Goal: Information Seeking & Learning: Learn about a topic

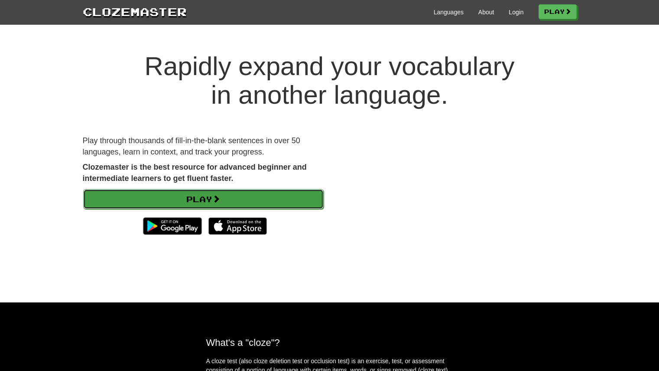
click at [219, 205] on link "Play" at bounding box center [203, 199] width 241 height 20
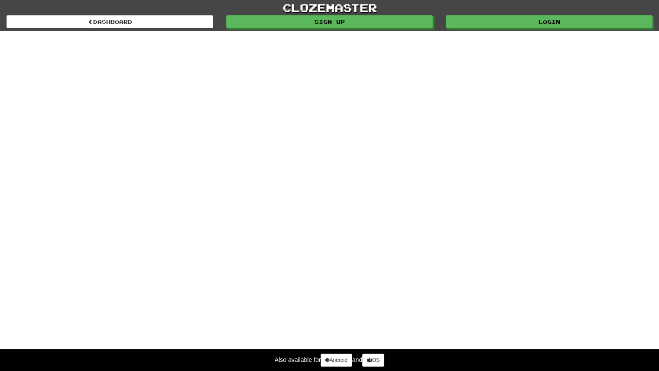
select select "*******"
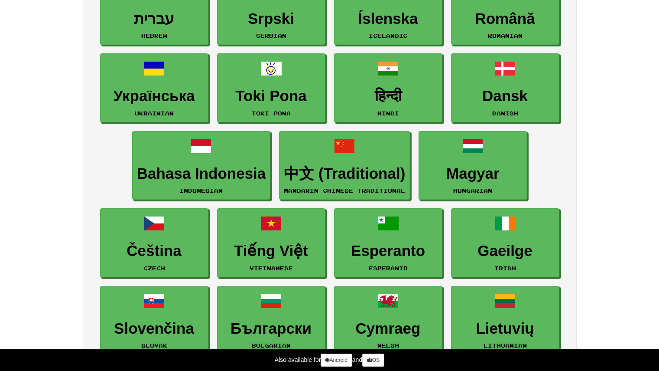
scroll to position [636, 0]
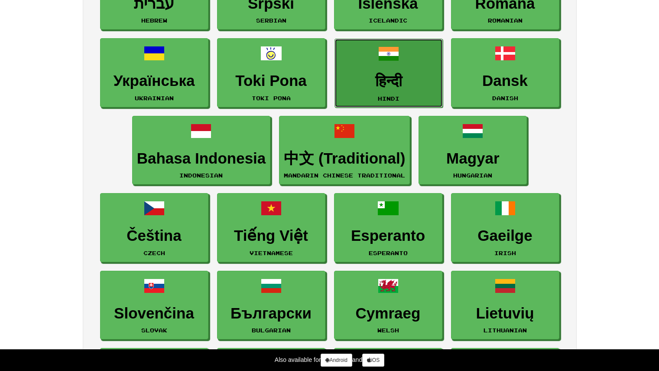
click at [390, 39] on link "हिन्दी Hindi" at bounding box center [389, 73] width 108 height 69
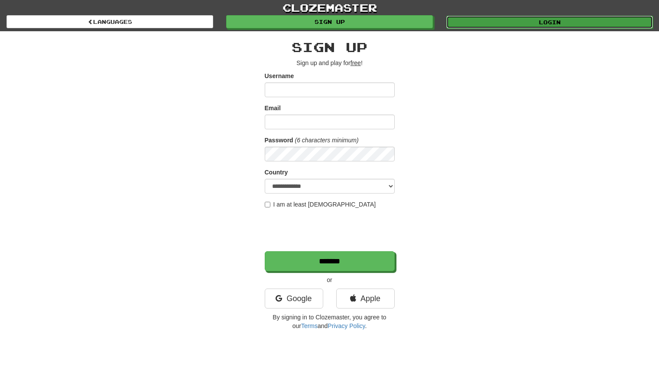
click at [496, 22] on link "Login" at bounding box center [549, 22] width 207 height 13
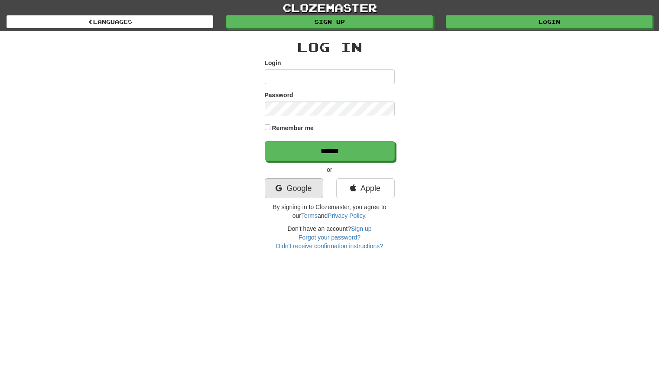
type input "**********"
click at [287, 187] on link "Google" at bounding box center [294, 188] width 59 height 20
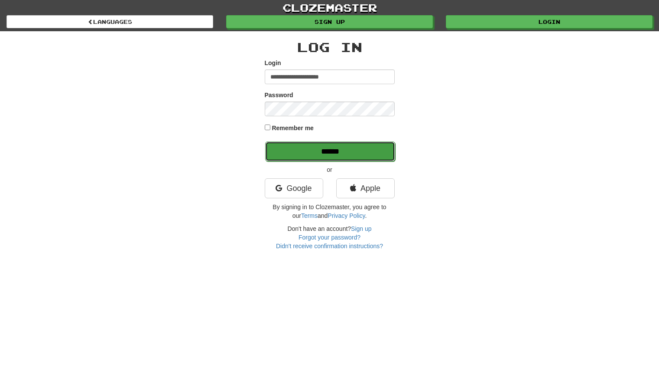
click at [330, 158] on input "******" at bounding box center [330, 151] width 130 height 20
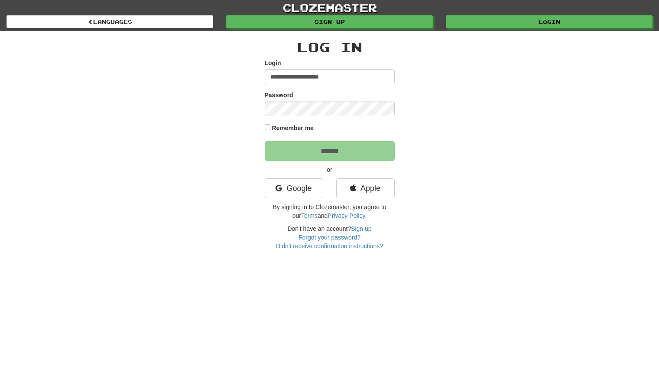
click at [264, 130] on div "**********" at bounding box center [329, 140] width 507 height 219
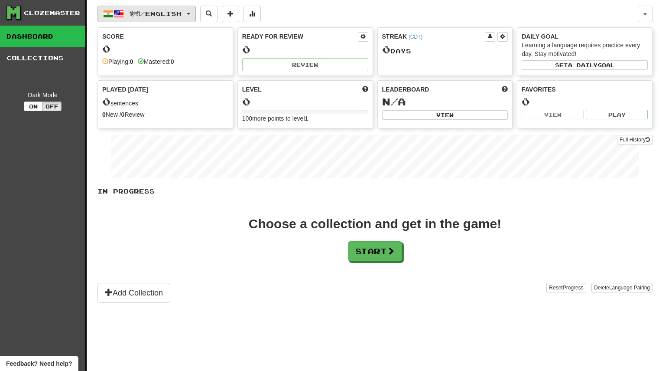
click at [182, 11] on span "हिन्दी / English" at bounding box center [156, 13] width 52 height 7
click at [366, 246] on button "Start" at bounding box center [375, 251] width 54 height 20
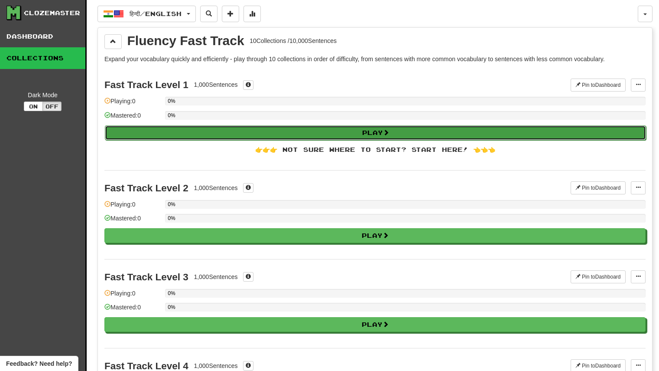
click at [255, 134] on button "Play" at bounding box center [375, 132] width 541 height 15
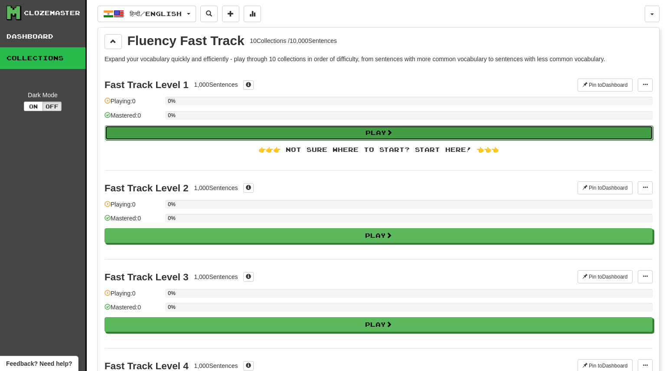
select select "**"
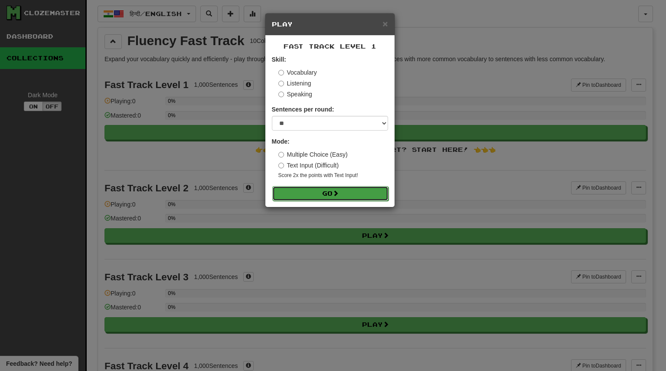
click at [334, 192] on span at bounding box center [335, 193] width 6 height 6
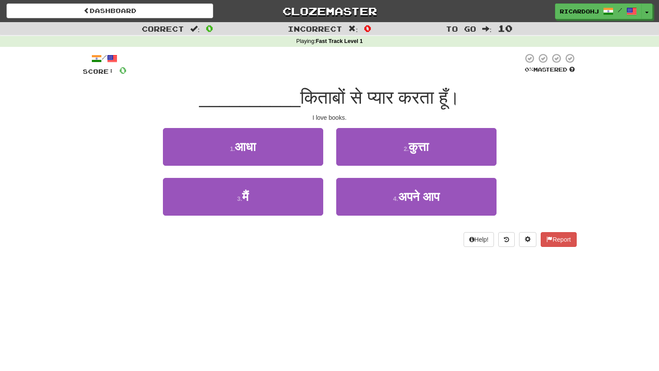
click at [304, 99] on span "किताबों से प्यार करता हूँ।" at bounding box center [379, 97] width 159 height 20
drag, startPoint x: 330, startPoint y: 94, endPoint x: 439, endPoint y: 93, distance: 109.2
click at [439, 93] on span "किताबों से प्यार करता हूँ।" at bounding box center [379, 97] width 159 height 20
click at [438, 94] on span "किताबों से प्यार करता हूँ।" at bounding box center [379, 97] width 159 height 20
click at [457, 241] on div "Help! Report" at bounding box center [330, 239] width 494 height 15
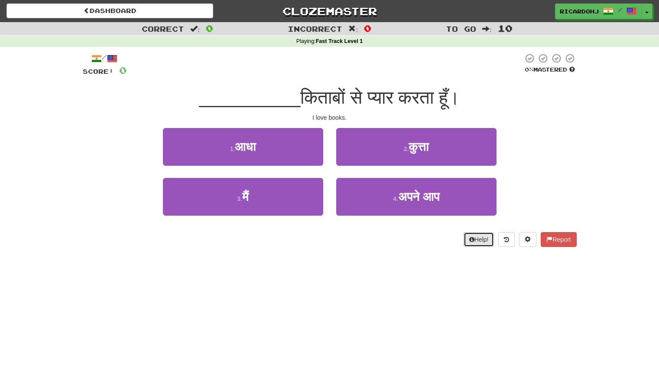
click at [469, 242] on icon at bounding box center [471, 239] width 5 height 6
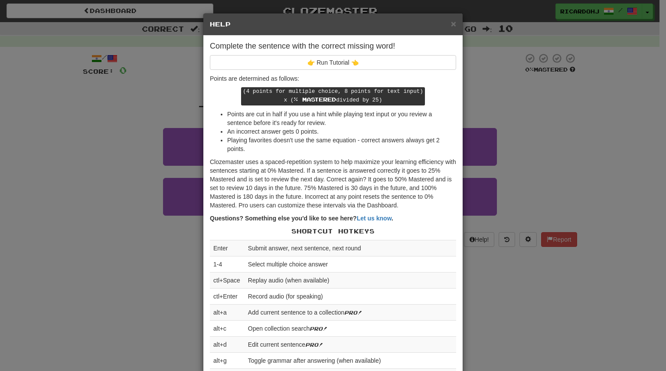
click at [470, 51] on div "× Help Complete the sentence with the correct missing word! 👉 Run Tutorial 👈 Po…" at bounding box center [333, 185] width 666 height 371
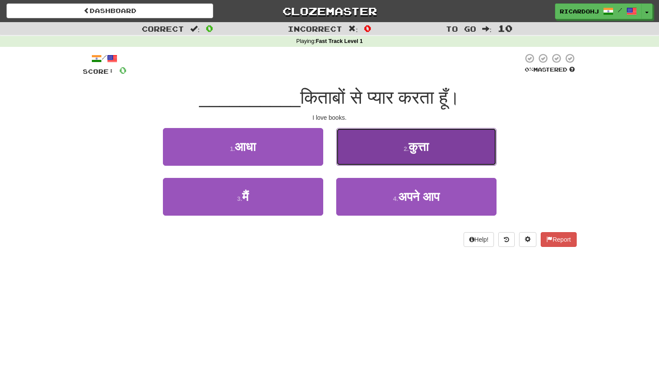
click at [382, 150] on button "2 . [GEOGRAPHIC_DATA]" at bounding box center [416, 147] width 160 height 38
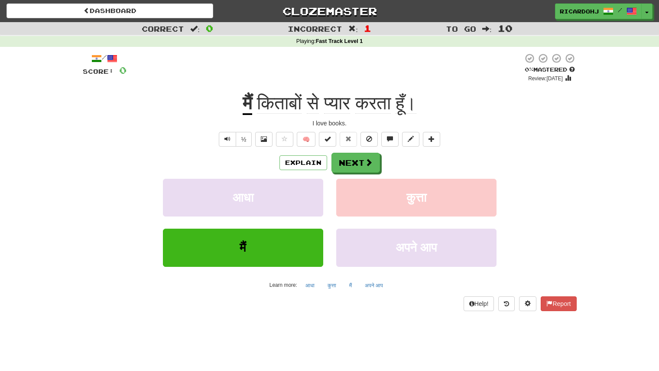
click at [243, 104] on u "मैं" at bounding box center [248, 104] width 10 height 22
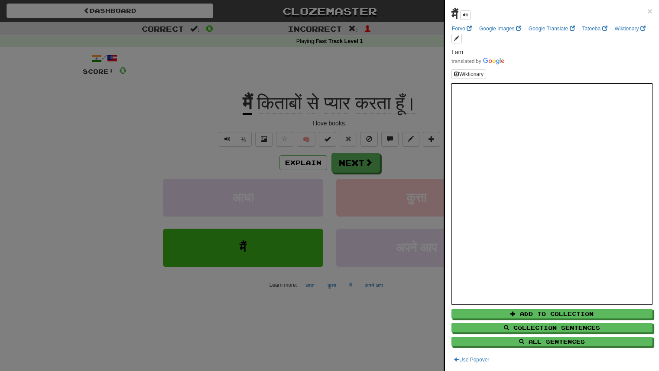
click at [427, 120] on div at bounding box center [329, 185] width 659 height 371
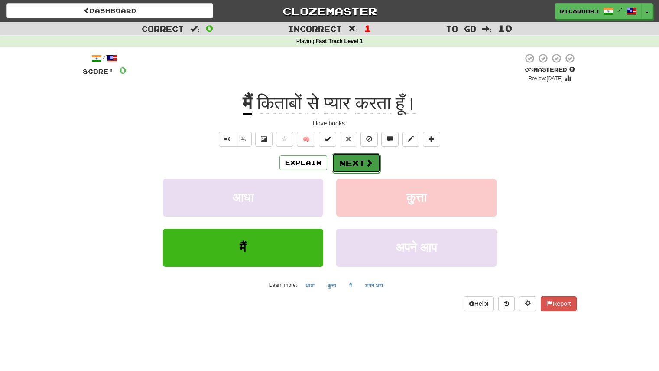
click at [366, 159] on span at bounding box center [369, 163] width 8 height 8
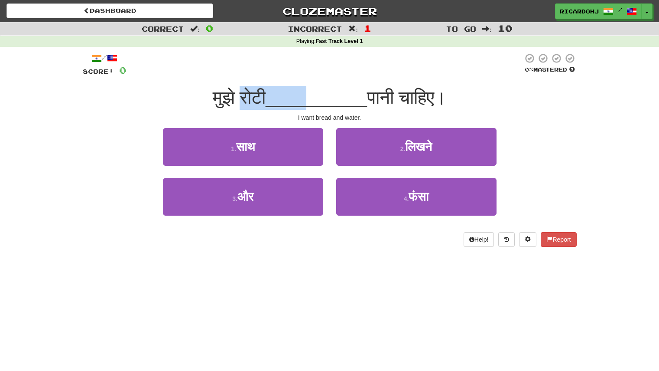
drag, startPoint x: 229, startPoint y: 99, endPoint x: 306, endPoint y: 101, distance: 76.7
click at [306, 101] on div "मुझे रोटी __________ पानी चाहिए।" at bounding box center [330, 98] width 494 height 24
click at [365, 99] on span "__________" at bounding box center [316, 97] width 101 height 20
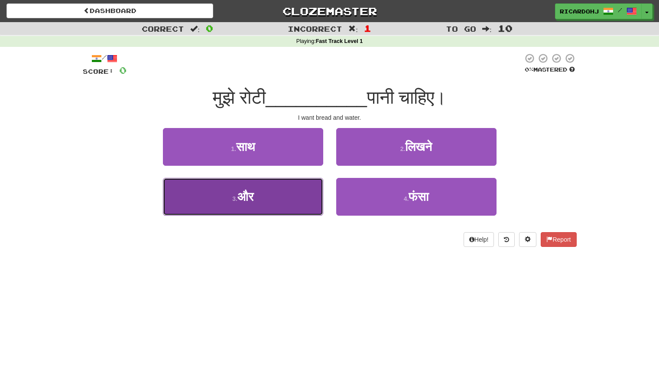
click at [252, 195] on span "और" at bounding box center [245, 196] width 16 height 13
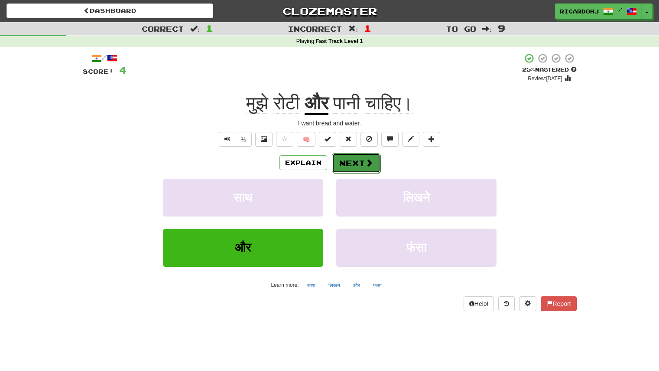
click at [370, 160] on span at bounding box center [369, 163] width 8 height 8
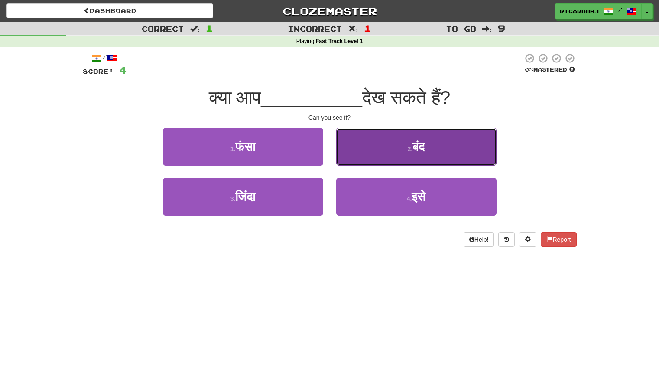
click at [395, 156] on button "2 . बंद" at bounding box center [416, 147] width 160 height 38
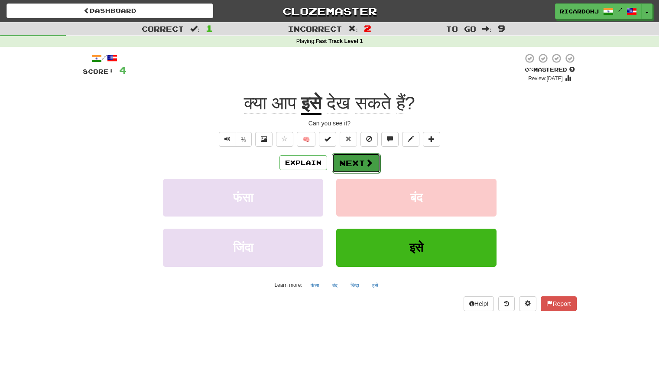
click at [366, 153] on button "Next" at bounding box center [356, 163] width 49 height 20
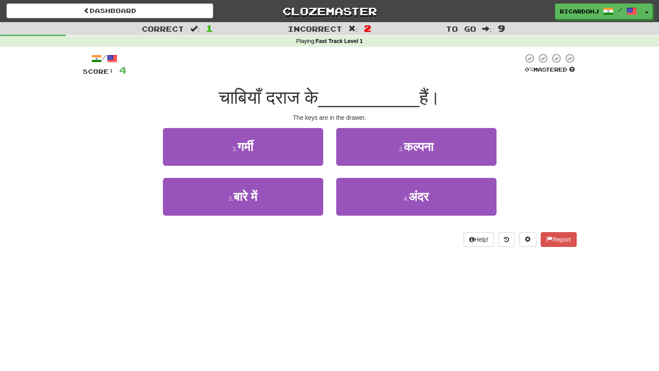
click at [271, 167] on div "1 . गर्मी" at bounding box center [242, 153] width 173 height 50
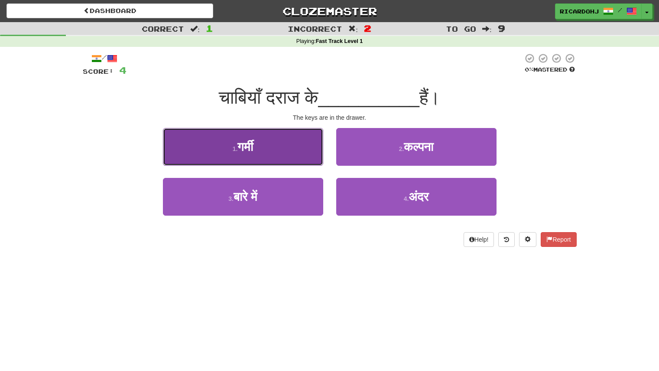
click at [273, 160] on button "1 . गर्मी" at bounding box center [243, 147] width 160 height 38
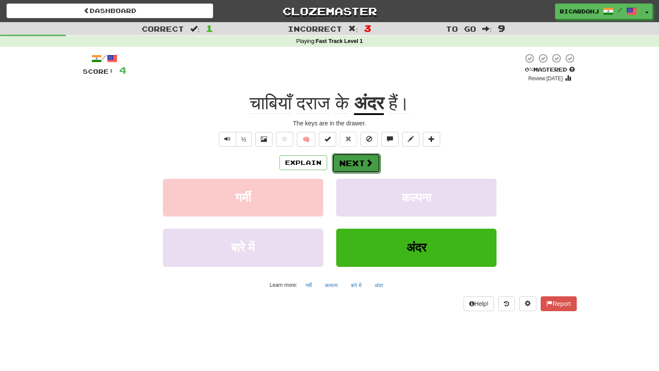
click at [357, 162] on button "Next" at bounding box center [356, 163] width 49 height 20
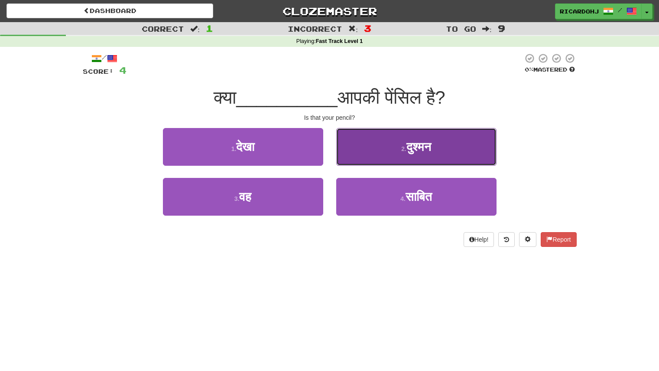
click at [372, 149] on button "2 . दुश्मन" at bounding box center [416, 147] width 160 height 38
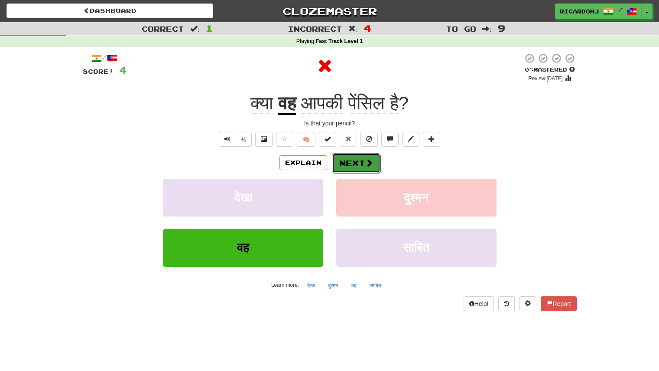
click at [348, 164] on button "Next" at bounding box center [356, 163] width 49 height 20
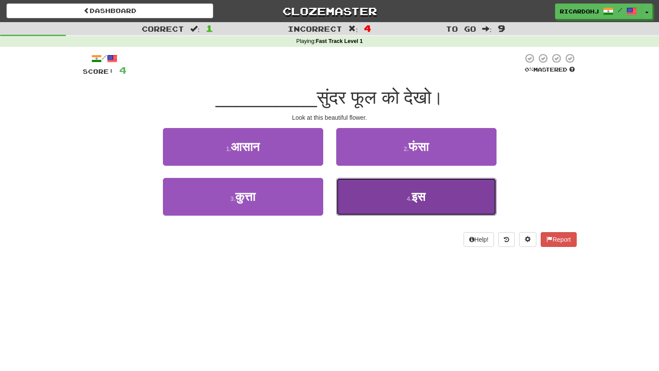
click at [354, 199] on button "4 . इस" at bounding box center [416, 197] width 160 height 38
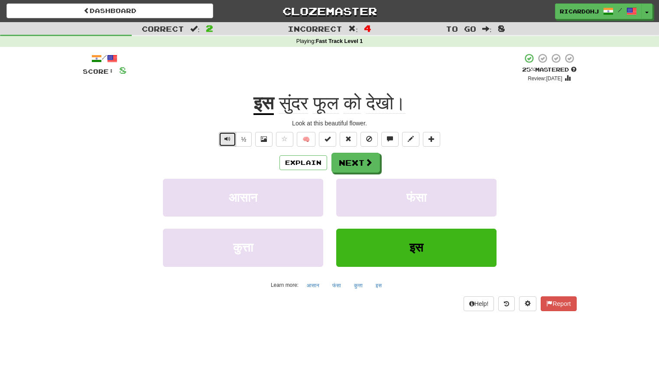
click at [230, 137] on button "Text-to-speech controls" at bounding box center [227, 139] width 17 height 15
click at [357, 164] on button "Next" at bounding box center [356, 163] width 49 height 20
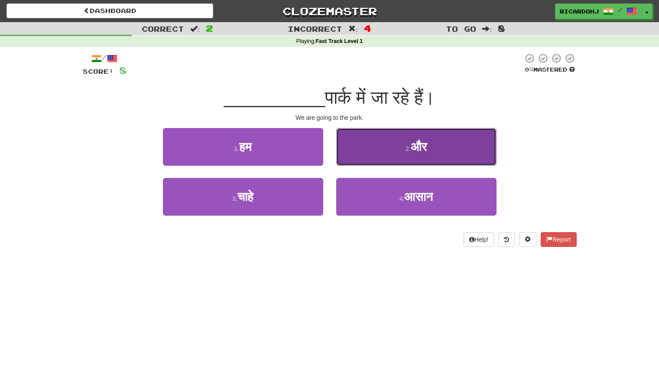
click at [379, 165] on button "2 . और" at bounding box center [416, 147] width 160 height 38
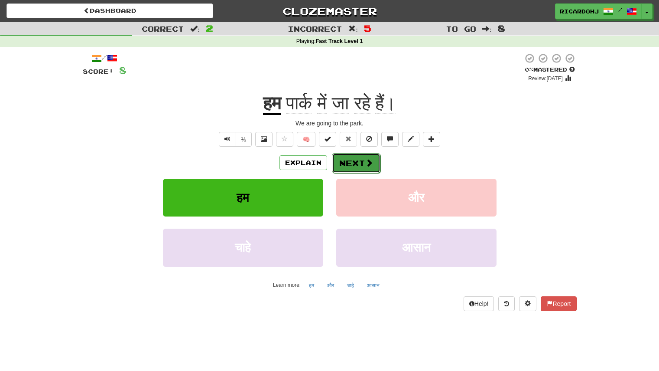
click at [354, 166] on button "Next" at bounding box center [356, 163] width 49 height 20
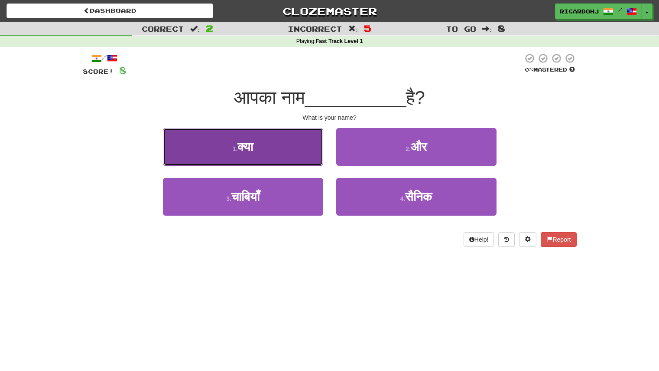
click at [276, 150] on button "1 . क्या" at bounding box center [243, 147] width 160 height 38
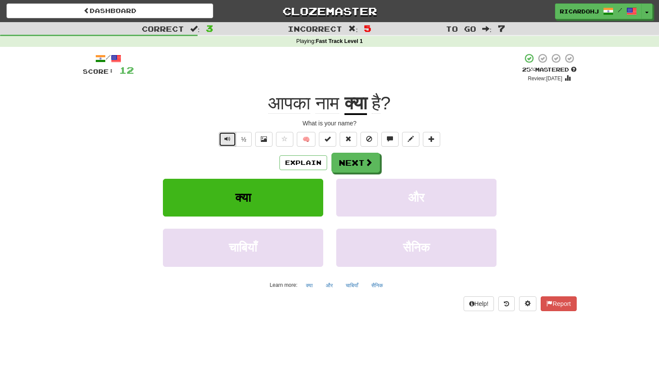
click at [233, 137] on button "Text-to-speech controls" at bounding box center [227, 139] width 17 height 15
click at [223, 141] on button "Text-to-speech controls" at bounding box center [227, 139] width 17 height 15
click at [354, 162] on button "Next" at bounding box center [356, 163] width 49 height 20
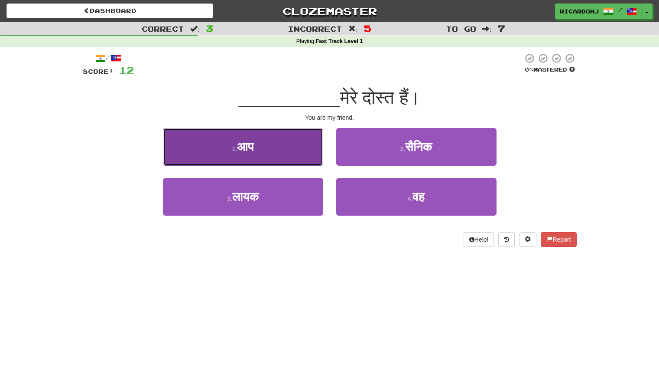
click at [261, 155] on button "1 . आप" at bounding box center [243, 147] width 160 height 38
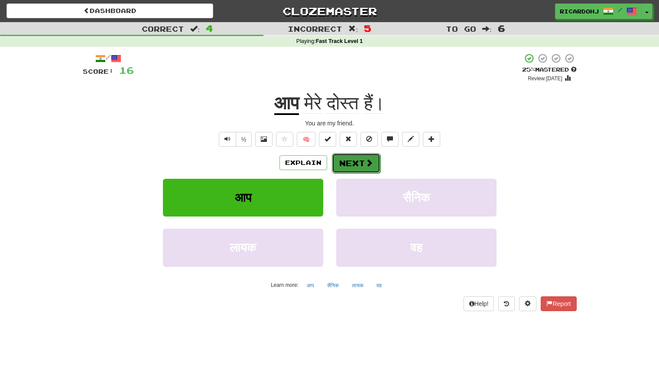
click at [356, 159] on button "Next" at bounding box center [356, 163] width 49 height 20
